Goal: Subscribe to service/newsletter

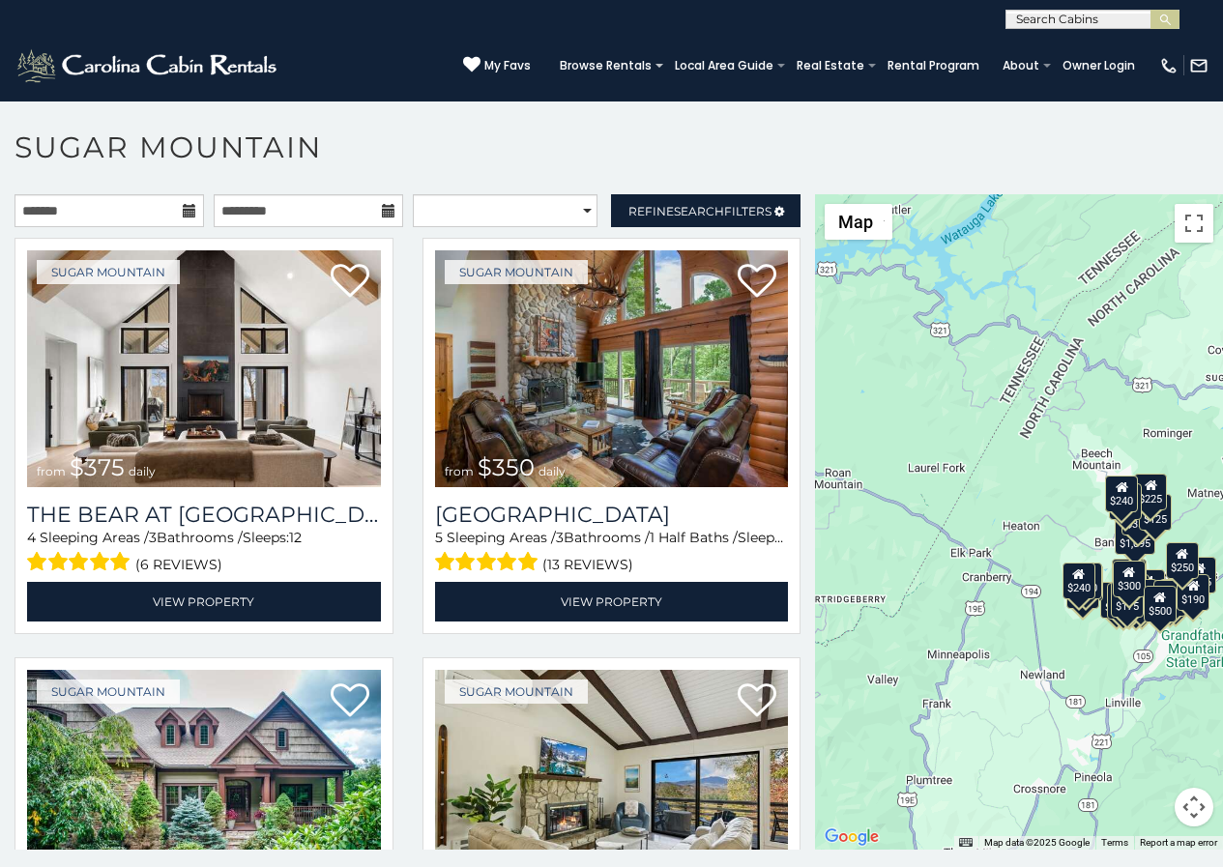
scroll to position [59, 0]
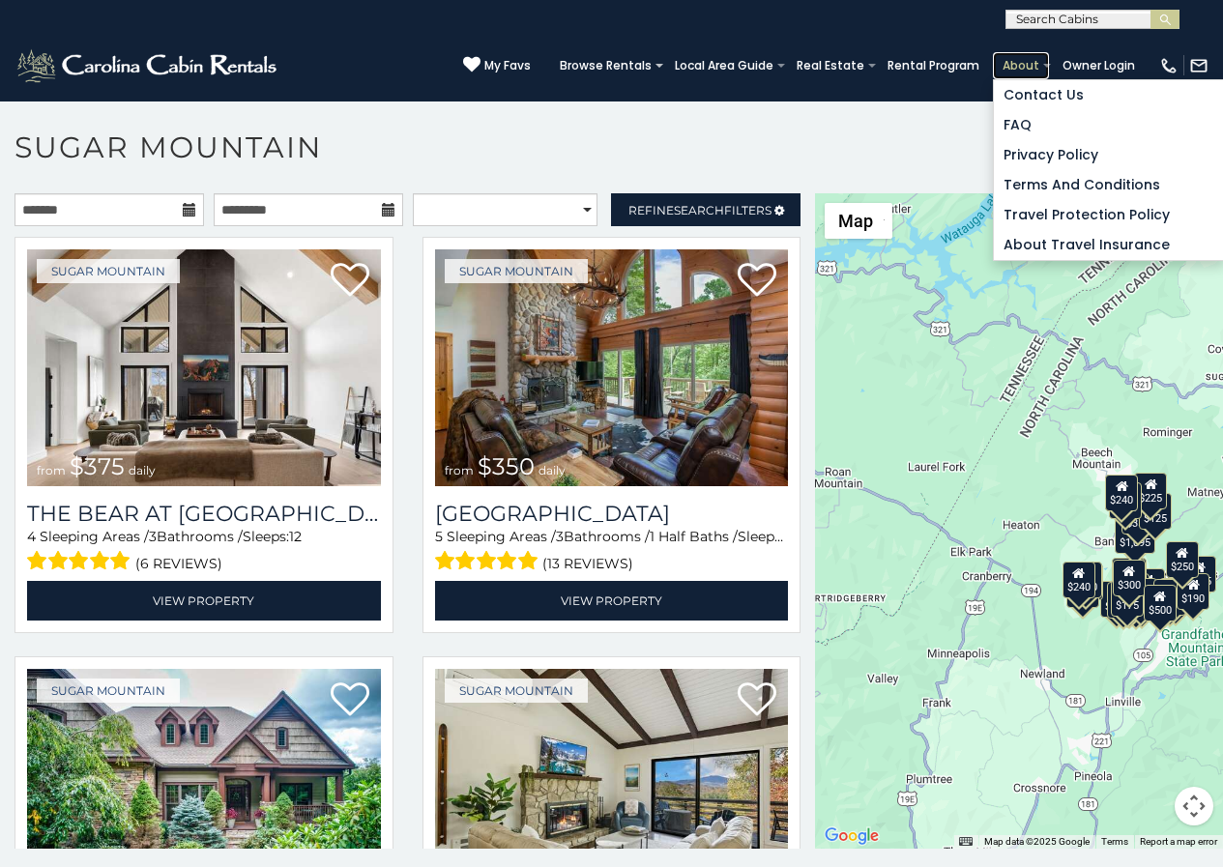
click at [1040, 67] on link "About" at bounding box center [1021, 65] width 56 height 27
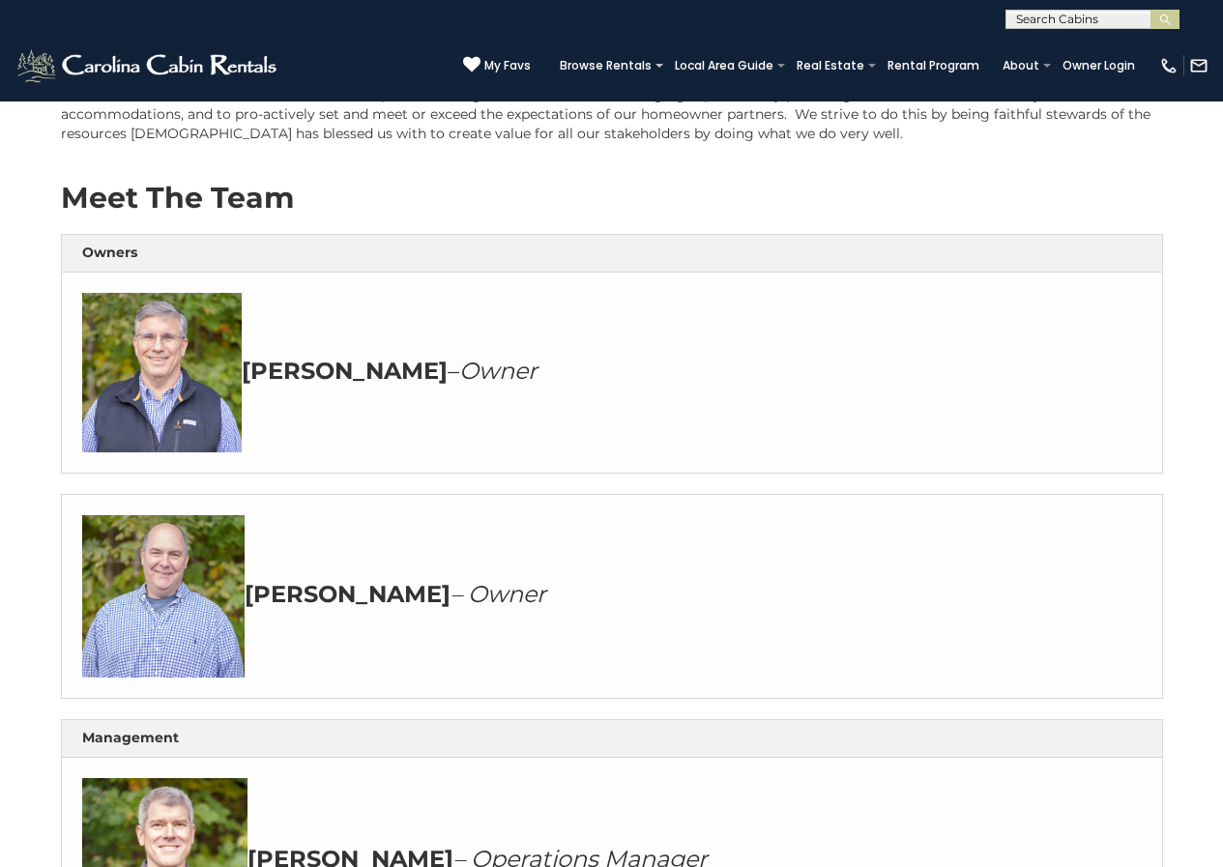
scroll to position [282, 0]
click at [480, 58] on icon at bounding box center [471, 64] width 17 height 17
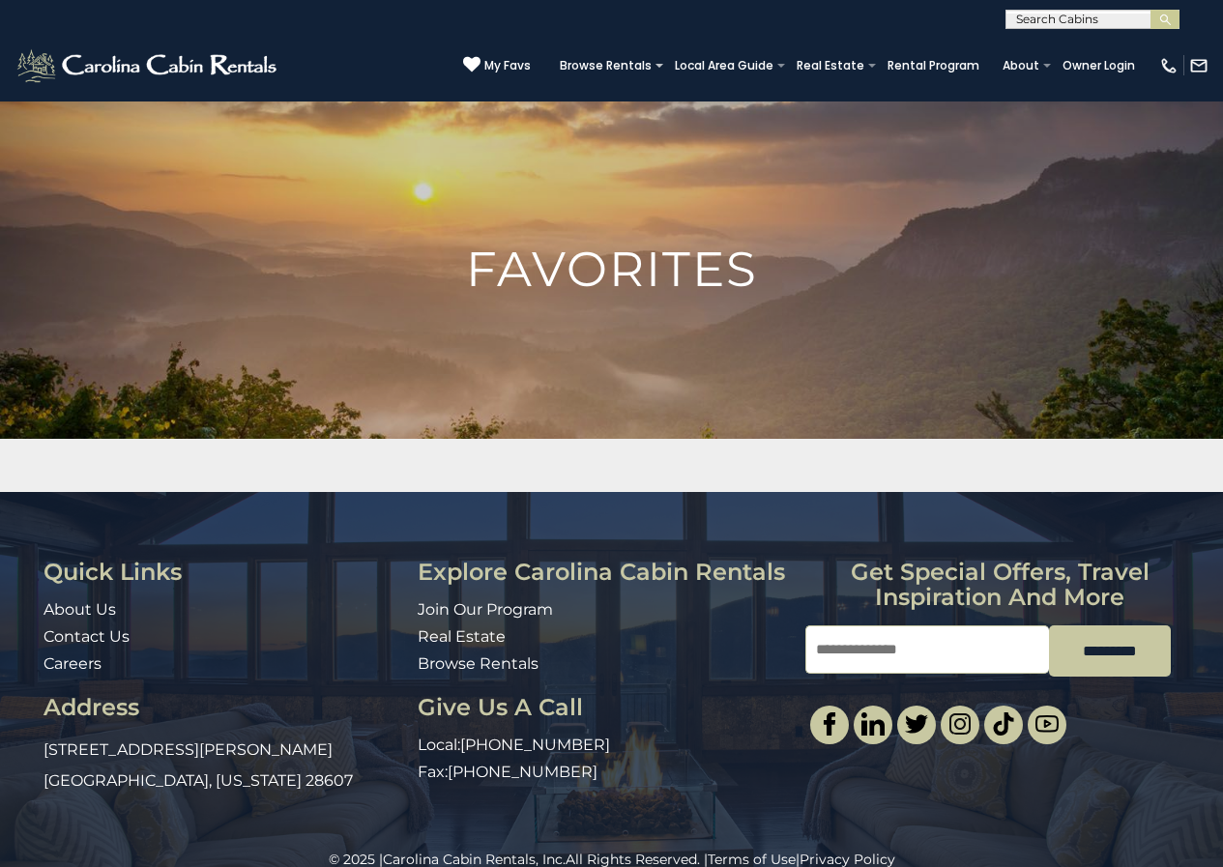
click at [829, 635] on input "Email" at bounding box center [927, 649] width 244 height 48
type input "**********"
click at [1049, 625] on input "*********" at bounding box center [1110, 650] width 122 height 51
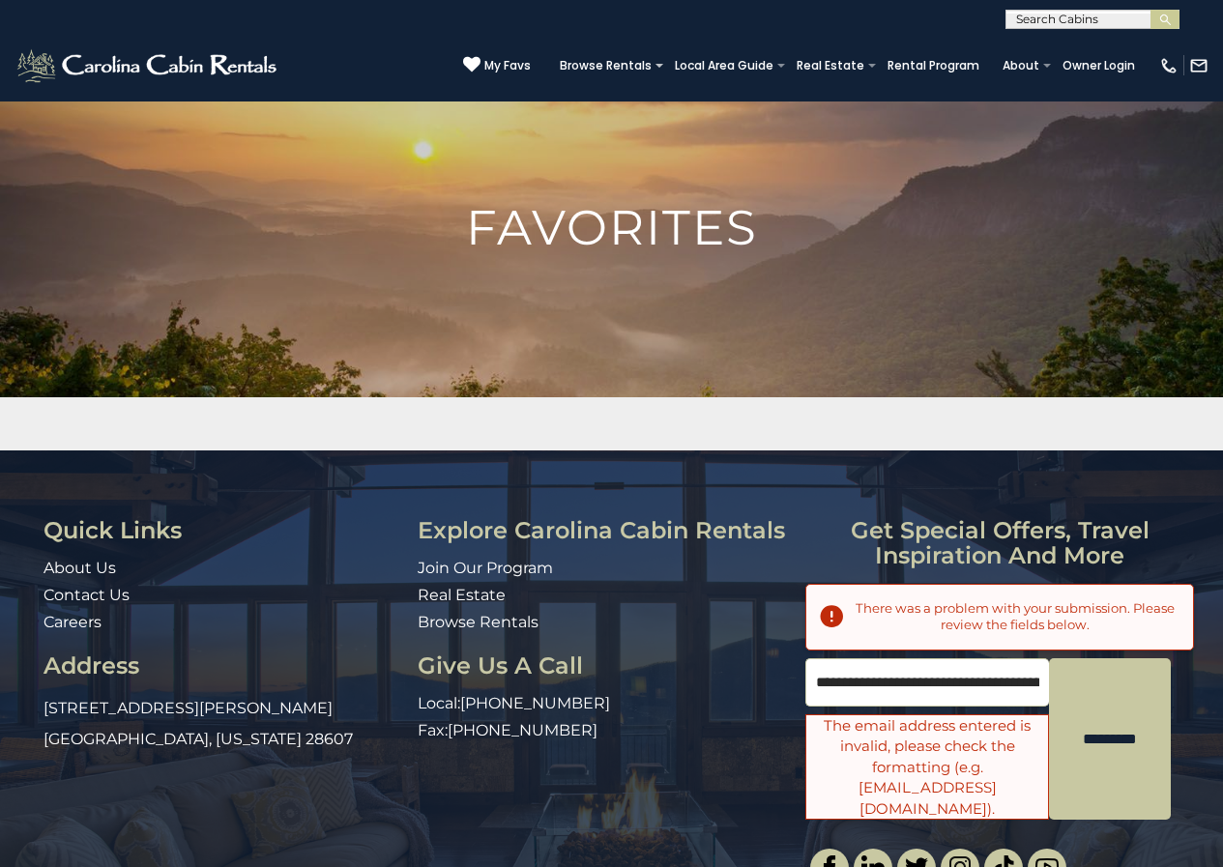
scroll to position [0, 0]
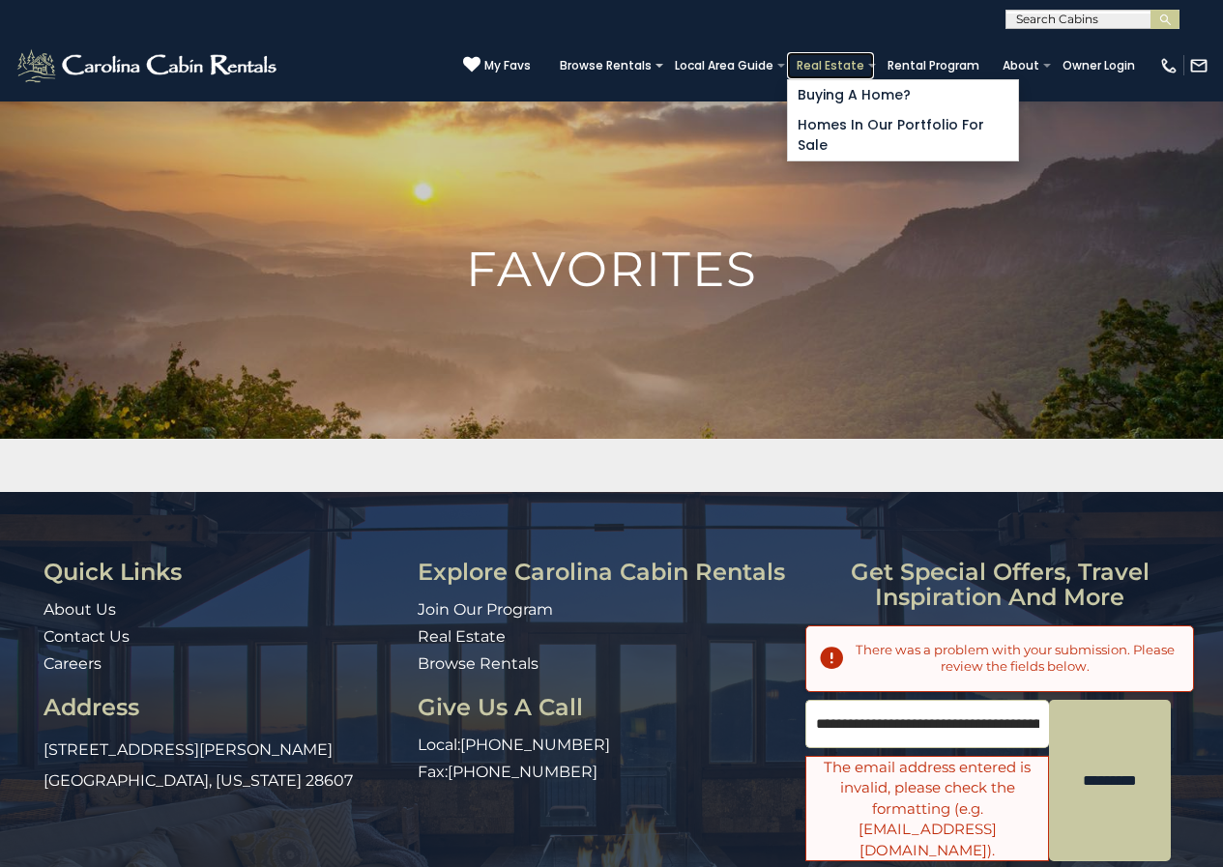
click at [855, 55] on link "Real Estate" at bounding box center [830, 65] width 87 height 27
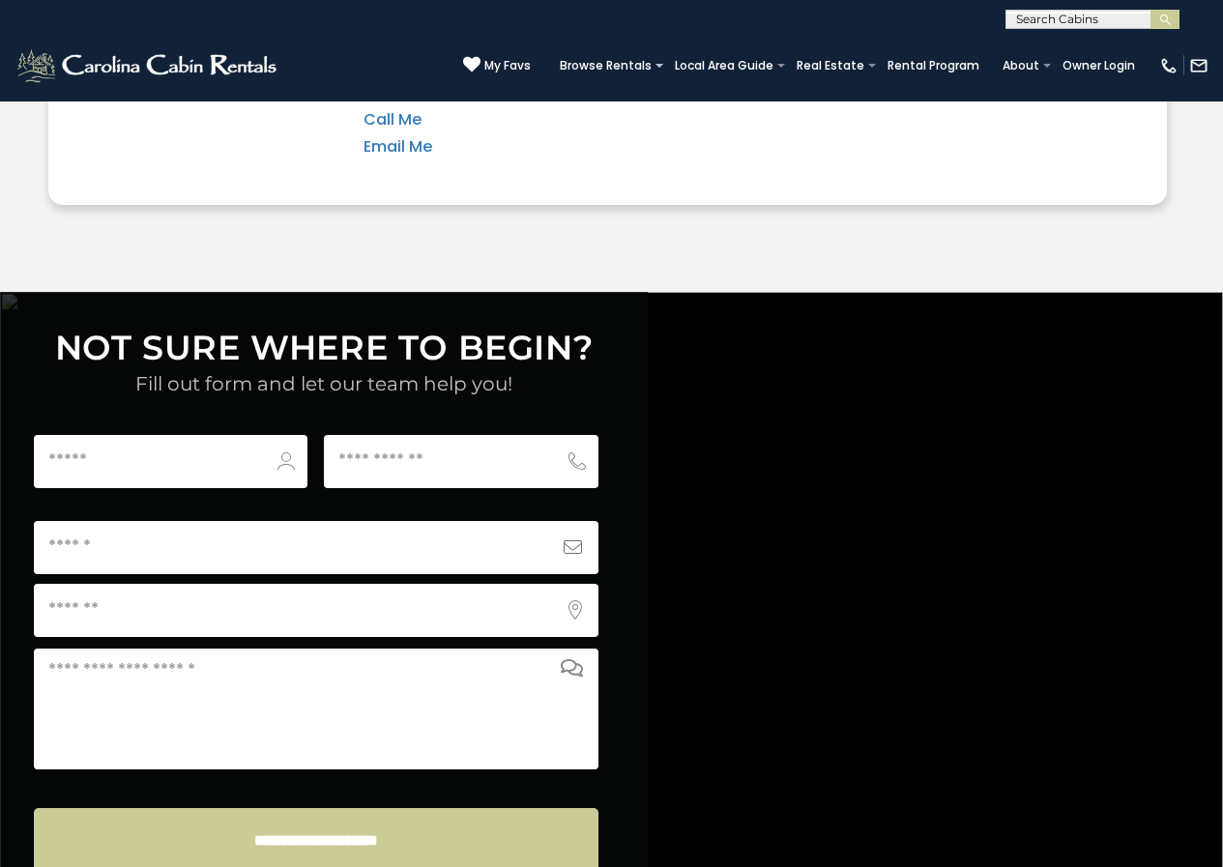
scroll to position [7367, 0]
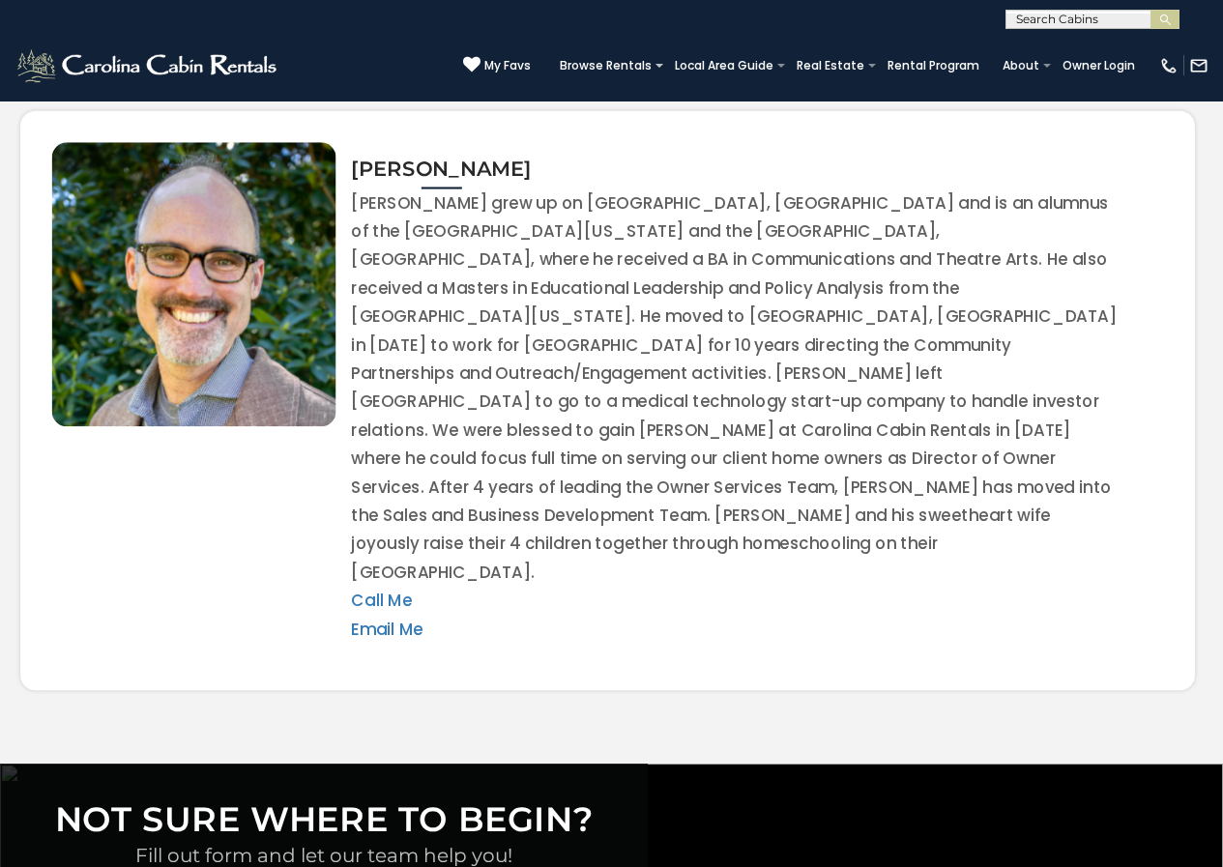
scroll to position [6870, 0]
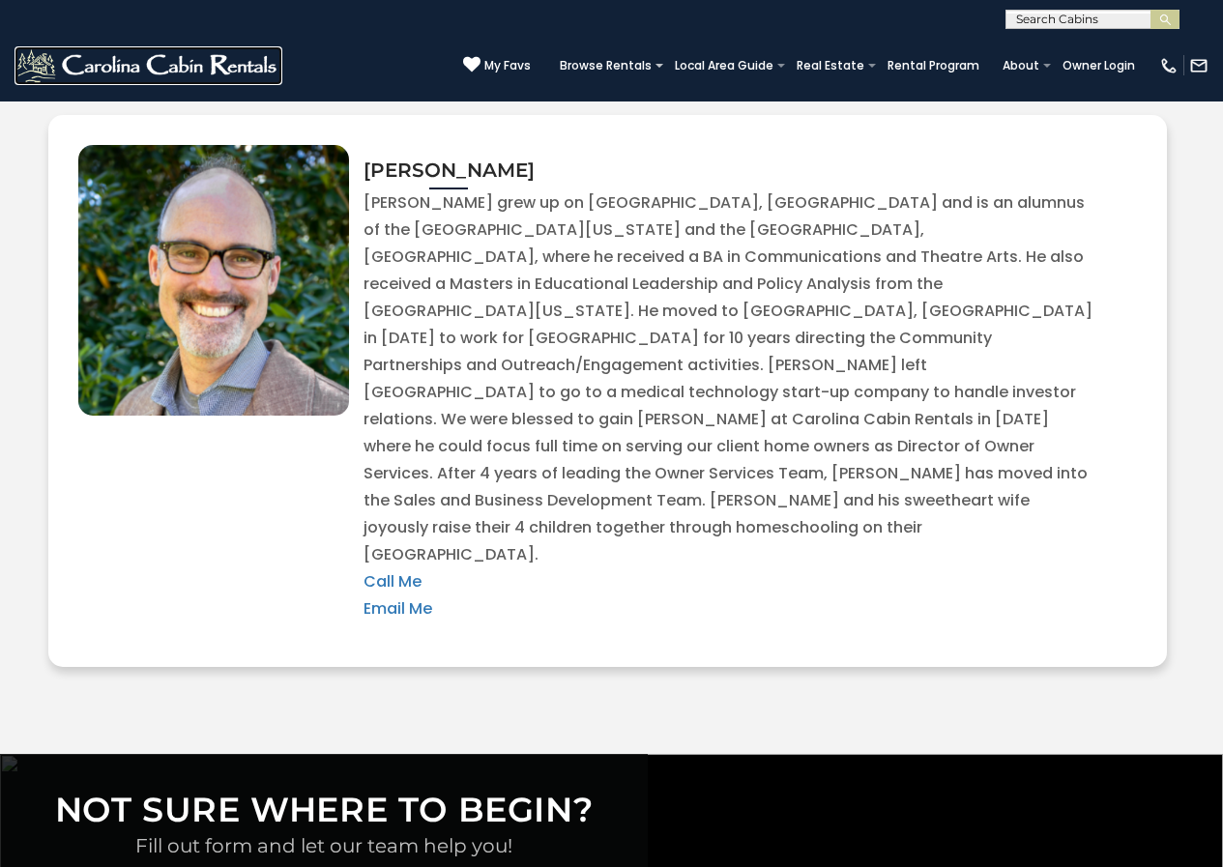
click at [24, 57] on img at bounding box center [148, 65] width 268 height 39
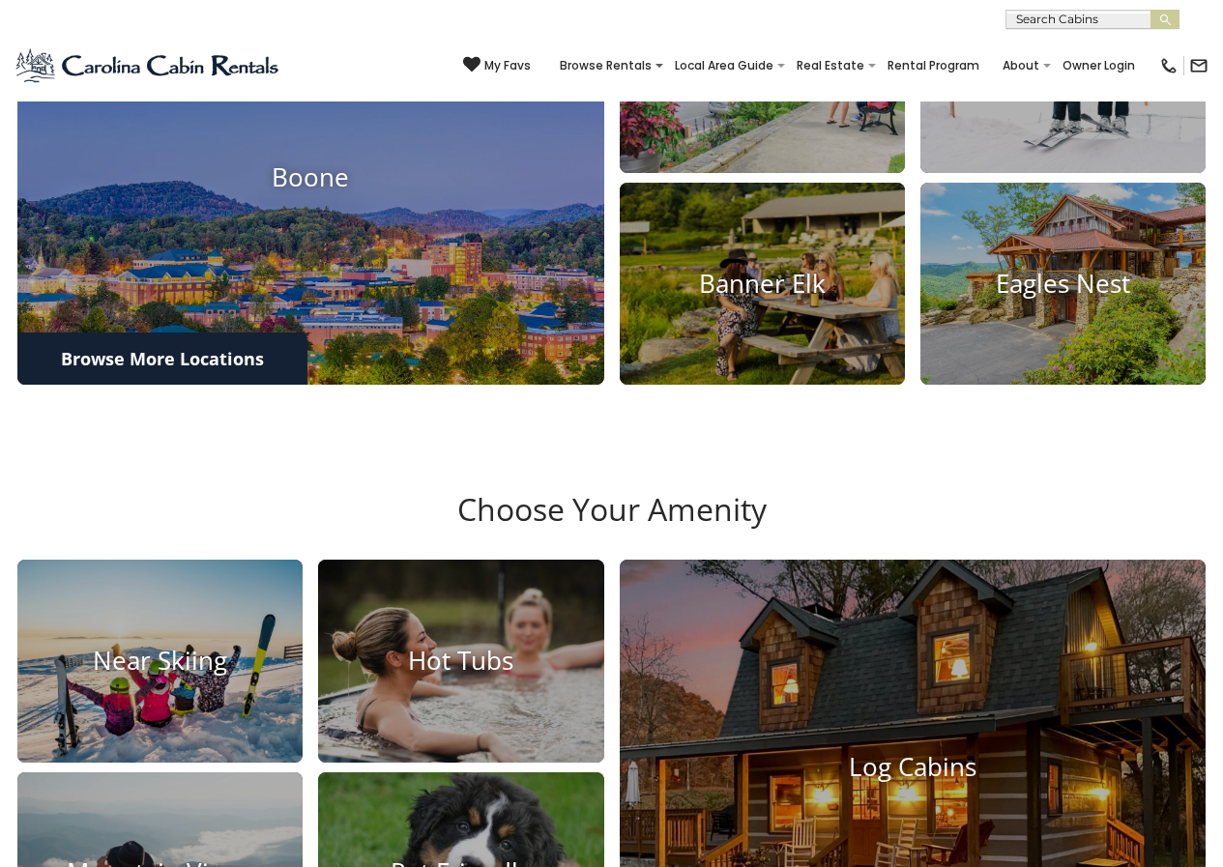
scroll to position [1516, 0]
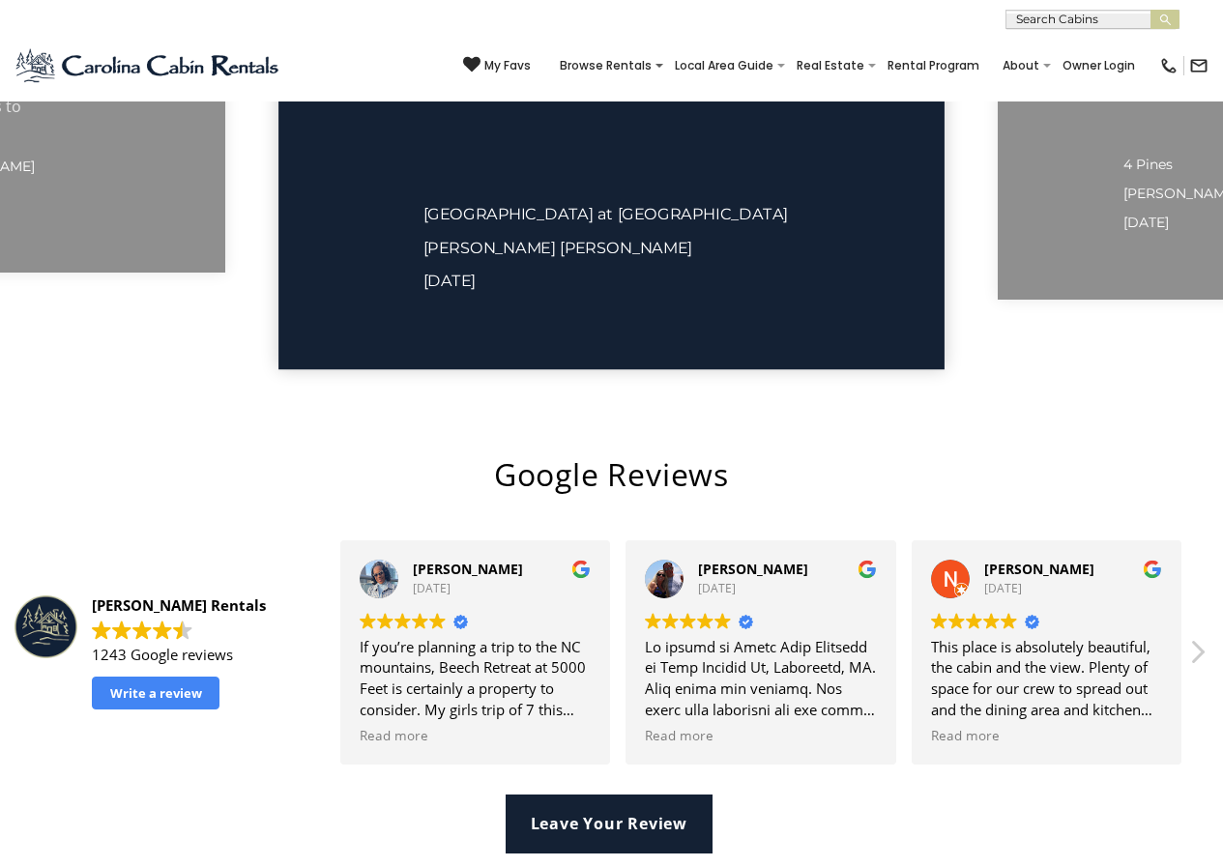
scroll to position [3500, 0]
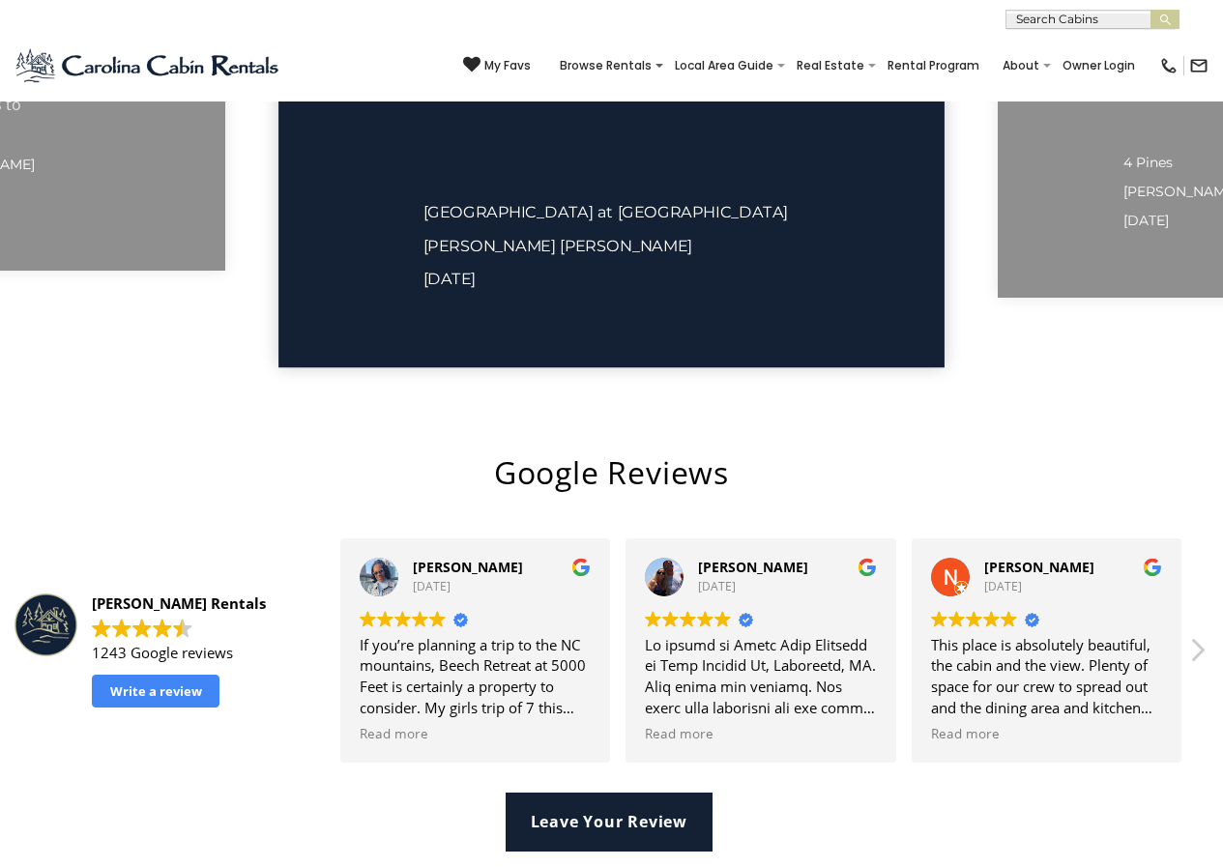
click at [242, 643] on div "1243 Google reviews" at bounding box center [193, 653] width 202 height 20
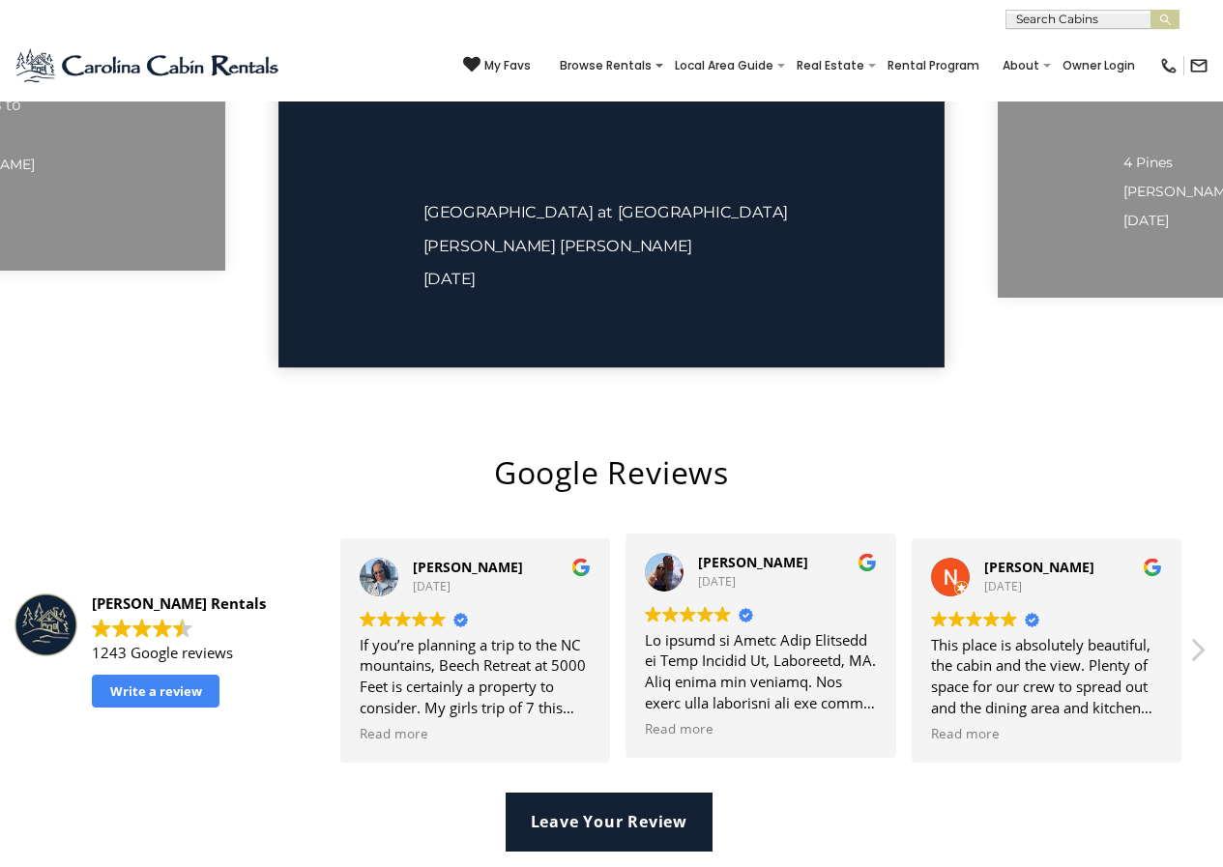
click at [633, 534] on div "Suzanne White 2024-04-22 Trustindex verifies that the original source of the re…" at bounding box center [760, 646] width 270 height 224
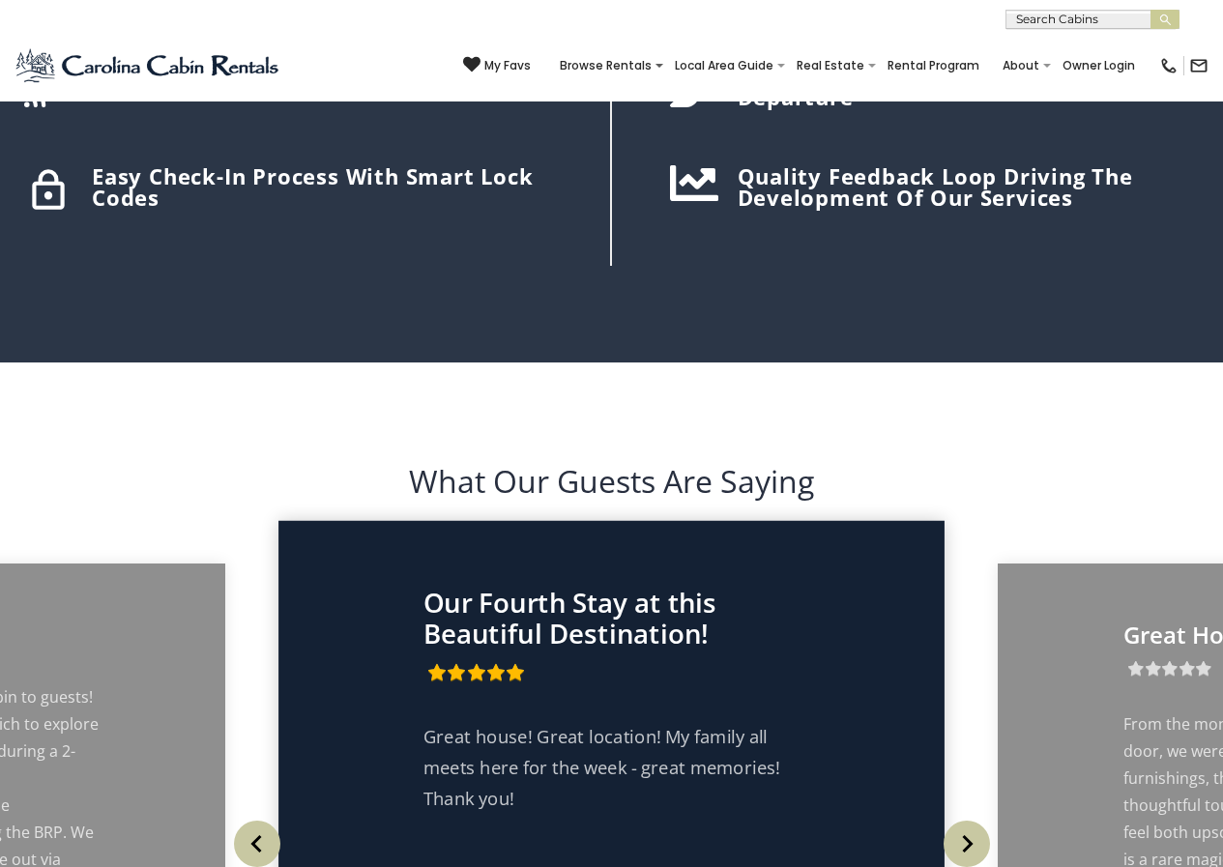
scroll to position [2574, 0]
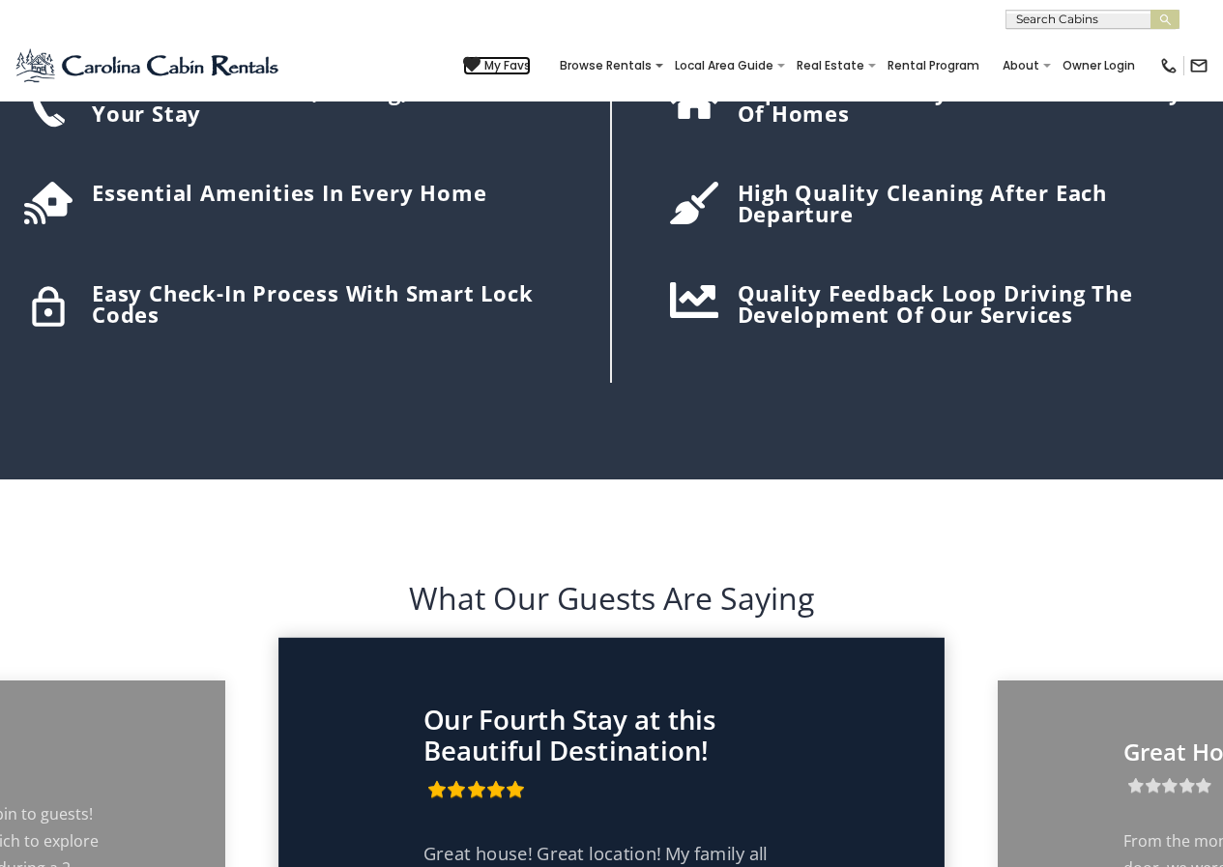
click at [480, 60] on icon at bounding box center [471, 64] width 17 height 17
